Goal: Task Accomplishment & Management: Manage account settings

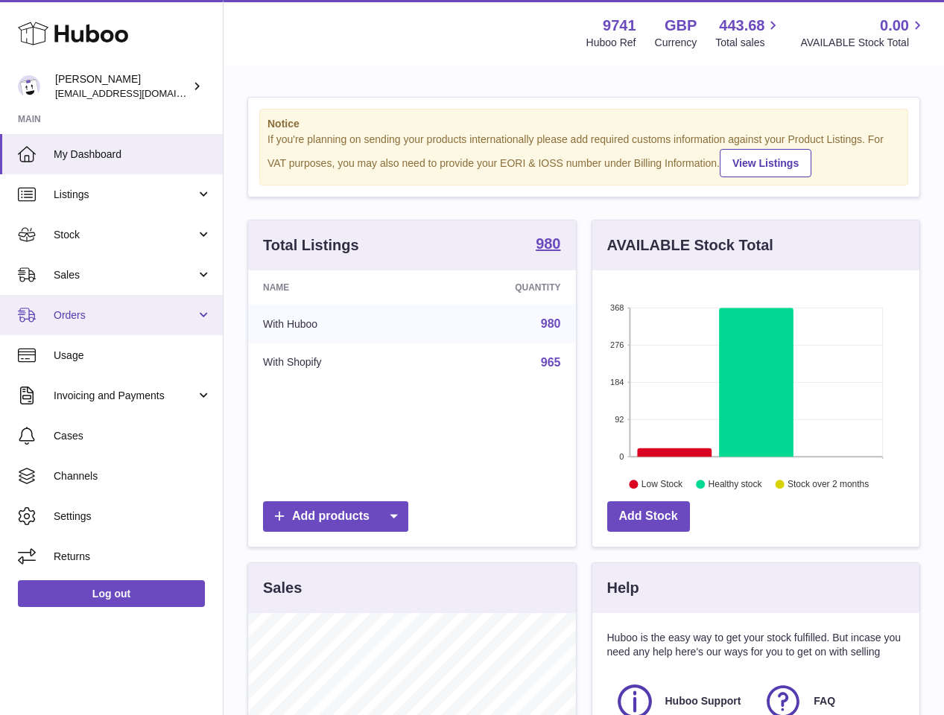
scroll to position [232, 327]
click at [83, 311] on span "Orders" at bounding box center [125, 315] width 142 height 14
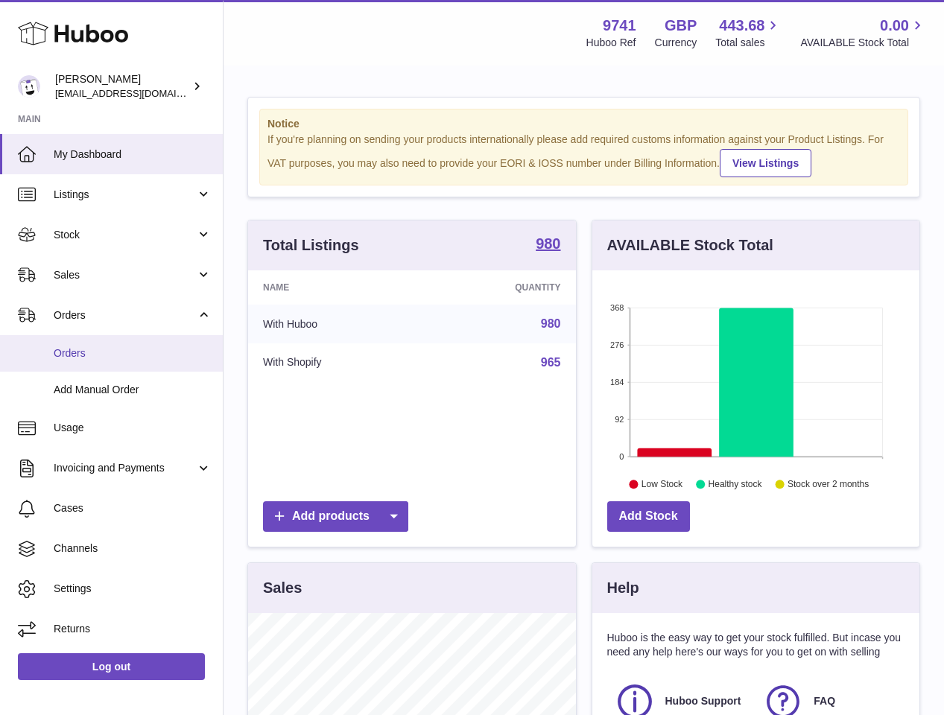
click at [82, 341] on link "Orders" at bounding box center [111, 353] width 223 height 37
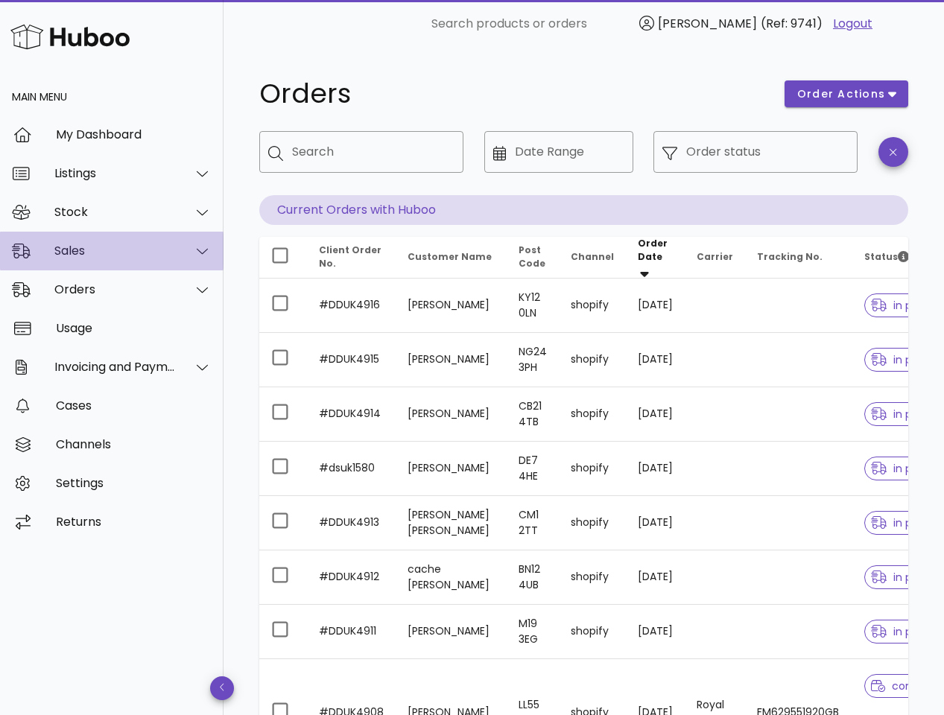
click at [104, 247] on div "Sales" at bounding box center [114, 251] width 121 height 14
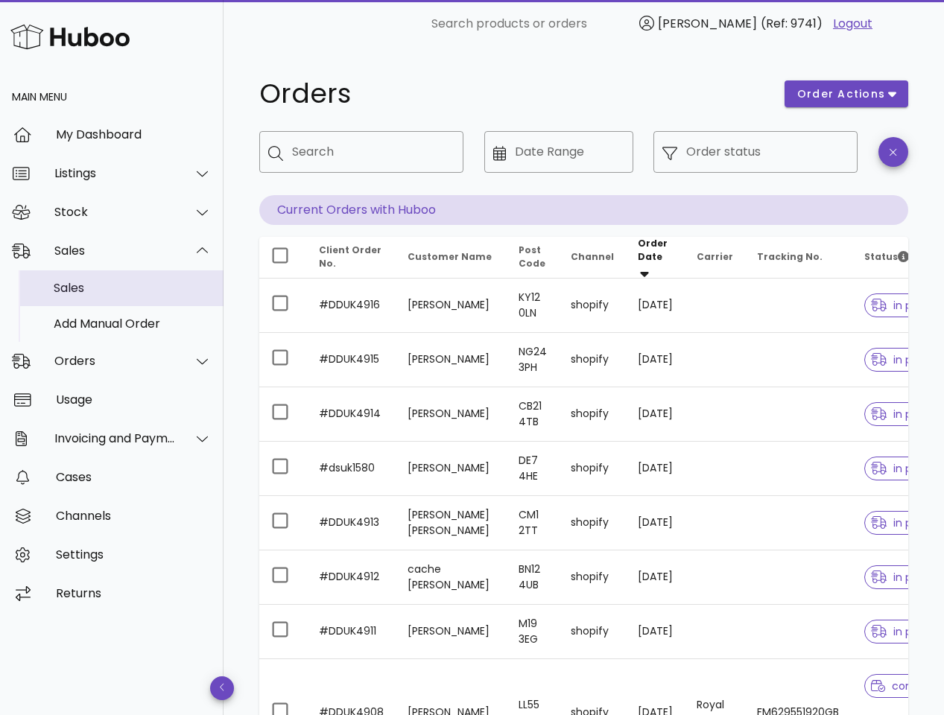
click at [95, 295] on div "Sales" at bounding box center [133, 288] width 158 height 14
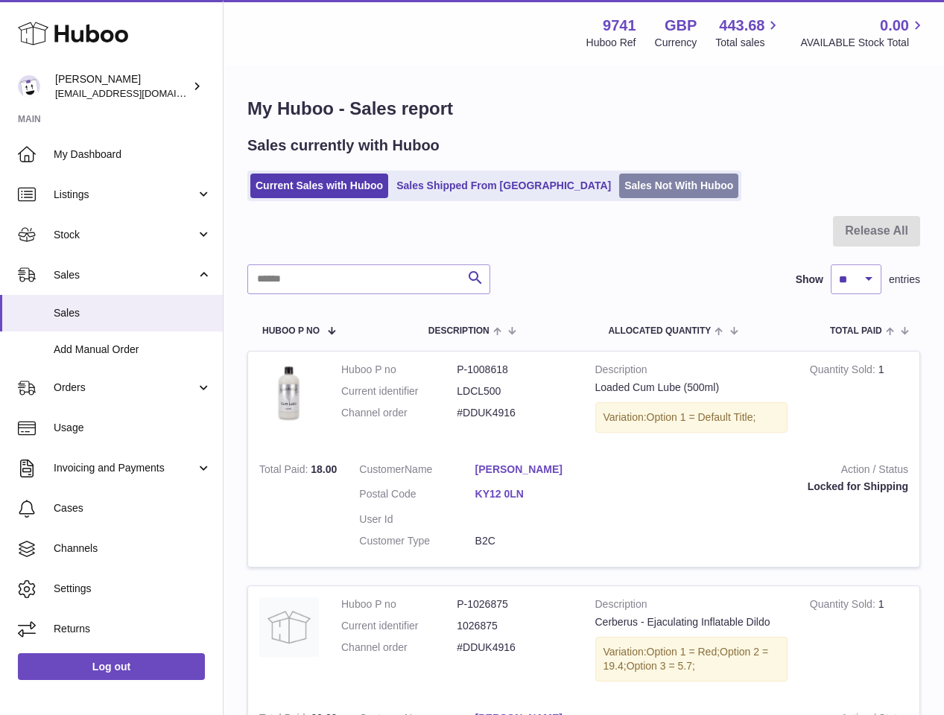
click at [619, 178] on link "Sales Not With Huboo" at bounding box center [678, 186] width 119 height 25
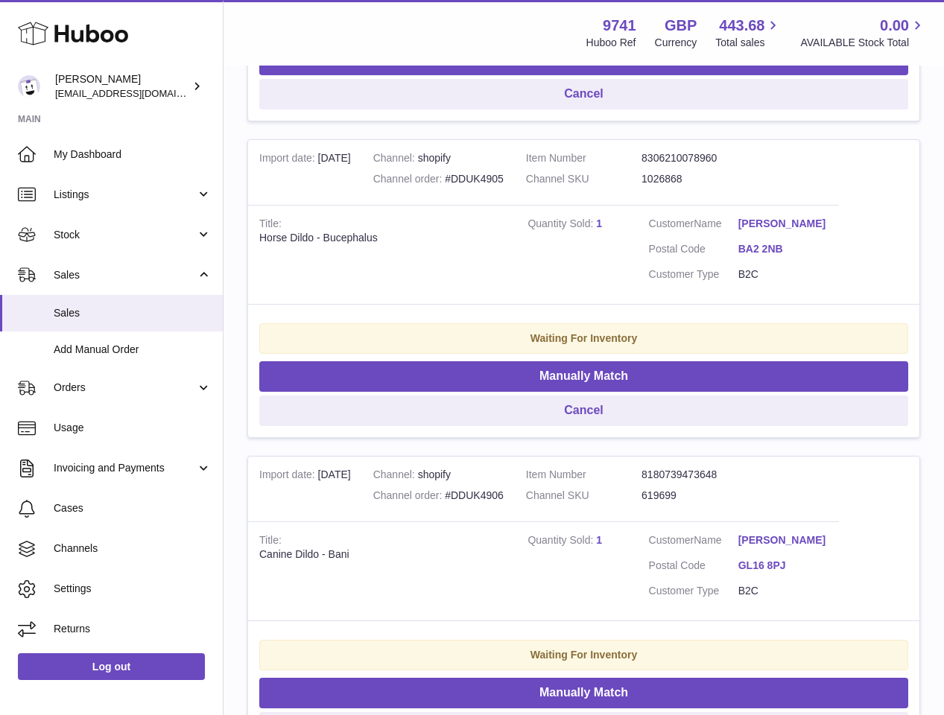
scroll to position [595, 0]
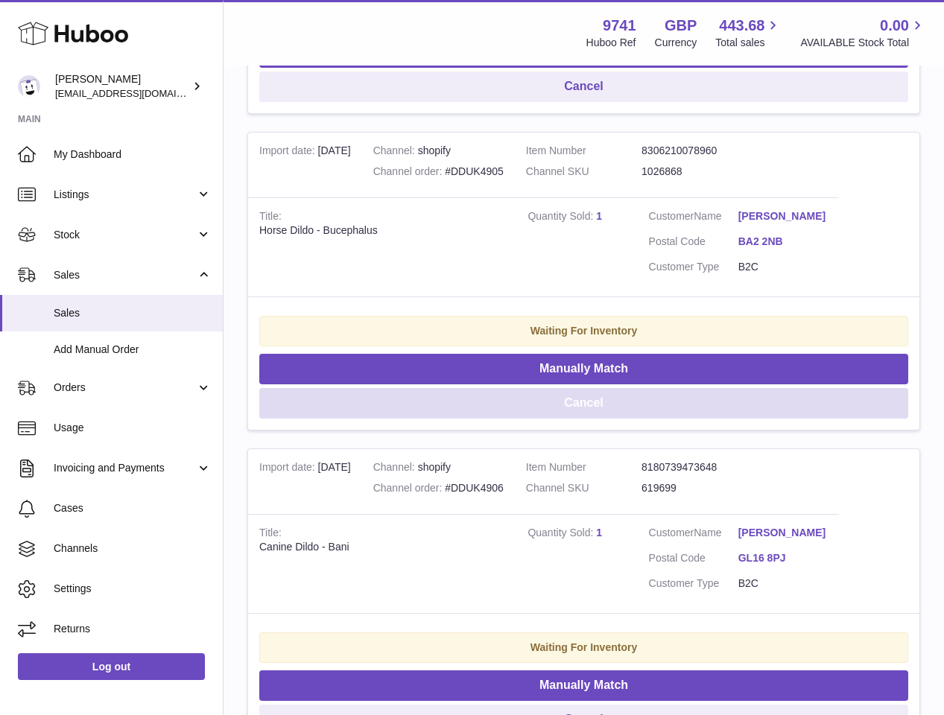
click at [599, 397] on button "Cancel" at bounding box center [583, 403] width 649 height 31
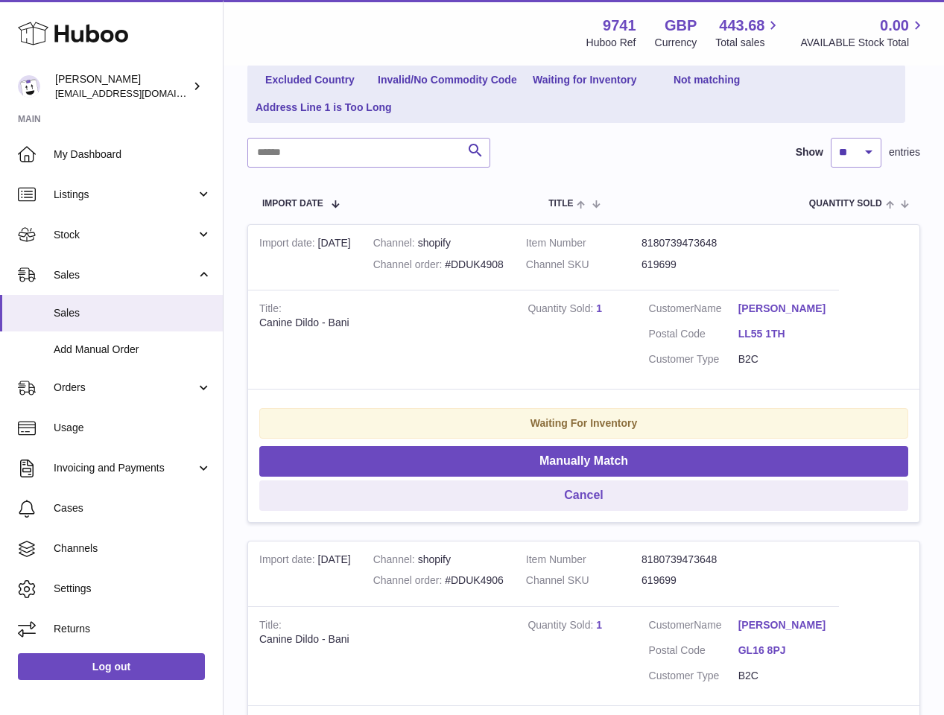
scroll to position [182, 0]
